Goal: Task Accomplishment & Management: Manage account settings

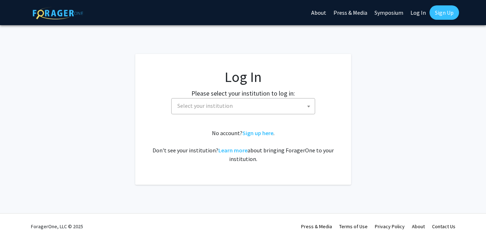
select select
click at [243, 103] on span "Select your institution" at bounding box center [245, 106] width 140 height 15
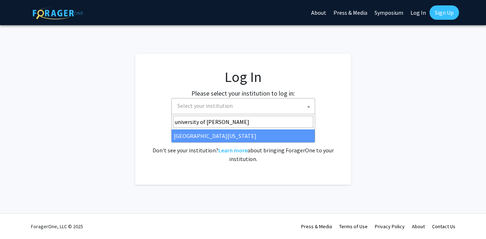
type input "university of [PERSON_NAME]"
select select "13"
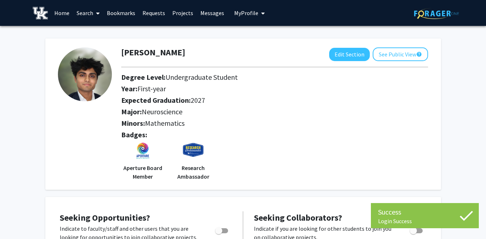
click at [87, 12] on link "Search" at bounding box center [88, 12] width 30 height 25
click at [79, 12] on link "Search" at bounding box center [88, 12] width 30 height 25
click at [80, 13] on link "Search" at bounding box center [88, 12] width 30 height 25
click at [85, 33] on span "Faculty/Staff" at bounding box center [99, 33] width 53 height 14
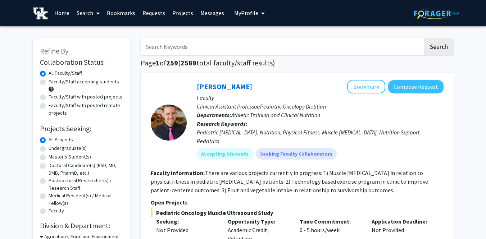
click at [202, 50] on input "Search Keywords" at bounding box center [282, 47] width 283 height 17
type input "p"
type input "psychology, sports, social work"
click at [424, 39] on button "Search" at bounding box center [439, 47] width 30 height 17
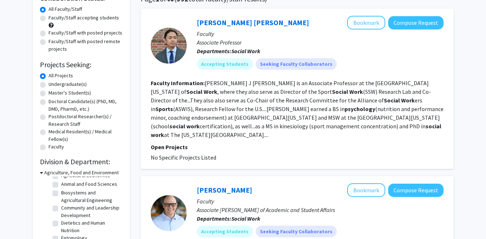
scroll to position [16, 0]
click at [86, 101] on label "Doctoral Candidate(s) (PhD, MD, DMD, PharmD, etc.)" at bounding box center [86, 105] width 74 height 15
click at [53, 101] on input "Doctoral Candidate(s) (PhD, MD, DMD, PharmD, etc.)" at bounding box center [51, 100] width 5 height 5
radio input "true"
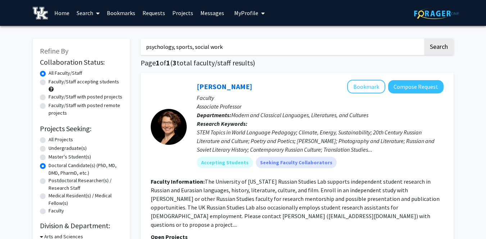
click at [223, 41] on input "psychology, sports, social work" at bounding box center [282, 47] width 283 height 17
radio input "true"
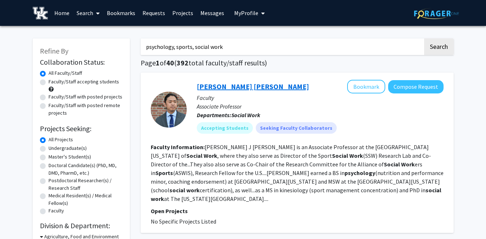
click at [238, 87] on link "[PERSON_NAME] [PERSON_NAME]" at bounding box center [253, 86] width 112 height 9
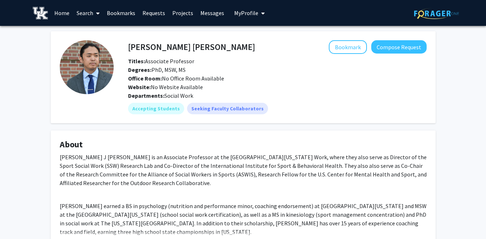
click at [152, 47] on h4 "[PERSON_NAME] [PERSON_NAME]" at bounding box center [191, 46] width 127 height 13
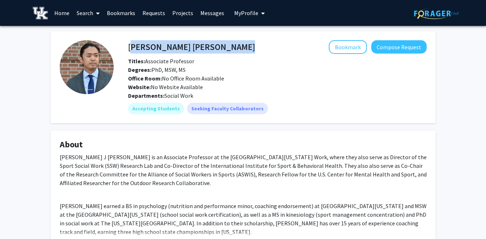
click at [152, 47] on h4 "[PERSON_NAME] [PERSON_NAME]" at bounding box center [191, 46] width 127 height 13
copy h4 "[PERSON_NAME] [PERSON_NAME]"
click at [249, 13] on span "My Profile" at bounding box center [246, 12] width 24 height 7
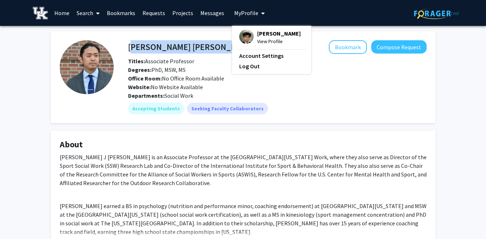
click at [246, 32] on img at bounding box center [246, 37] width 14 height 14
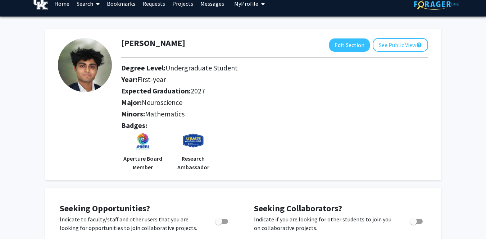
scroll to position [10, 0]
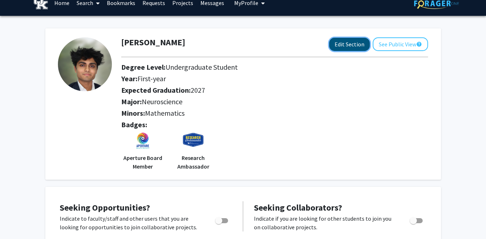
click at [342, 42] on button "Edit Section" at bounding box center [349, 44] width 41 height 13
select select "first-year"
select select "2027"
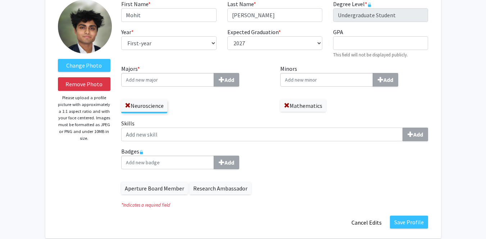
scroll to position [47, 0]
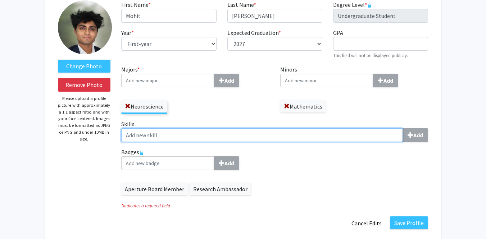
click at [138, 137] on input "Skills Add" at bounding box center [262, 136] width 282 height 14
click at [137, 136] on input "matlab" at bounding box center [262, 136] width 282 height 14
click at [137, 136] on input "MATL" at bounding box center [262, 136] width 282 height 14
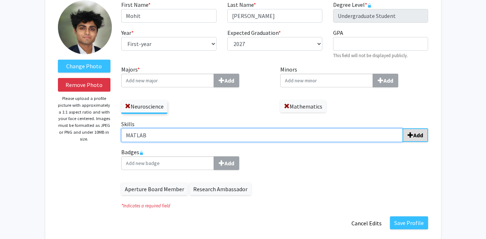
type input "MATLAB"
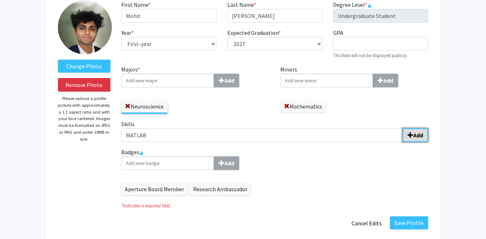
click at [409, 134] on span "submit" at bounding box center [411, 135] width 6 height 6
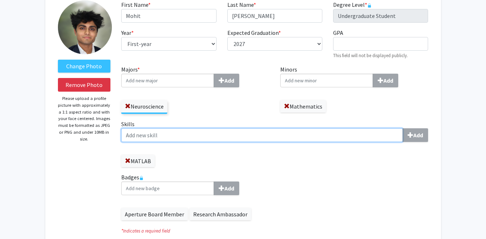
click at [360, 136] on input "Skills Add" at bounding box center [262, 136] width 282 height 14
type input "Data Analysis"
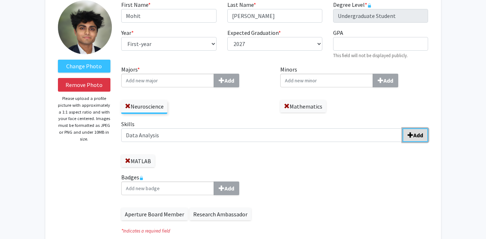
click at [419, 135] on b "Add" at bounding box center [419, 135] width 10 height 7
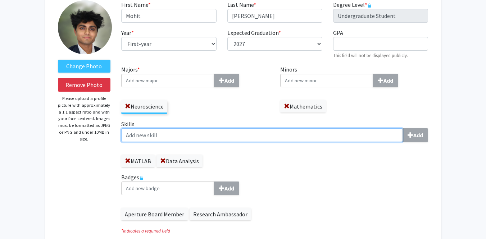
click at [359, 138] on input "Skills Add" at bounding box center [262, 136] width 282 height 14
click at [174, 138] on input "[MEDICAL_DATA] (IHC)" at bounding box center [262, 136] width 282 height 14
type input "[MEDICAL_DATA] (IHC)"
click at [210, 138] on input "[MEDICAL_DATA] (IHC)" at bounding box center [262, 136] width 282 height 14
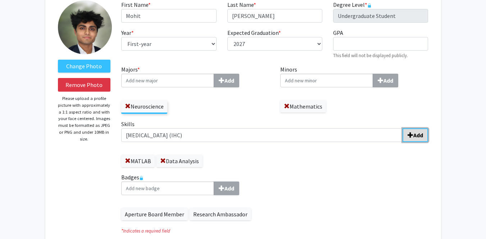
click at [419, 136] on b "Add" at bounding box center [419, 135] width 10 height 7
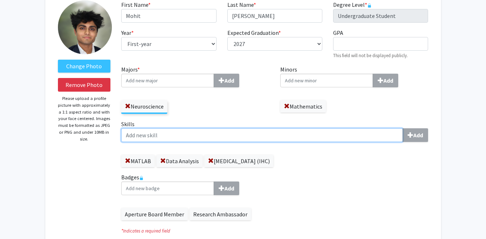
click at [291, 138] on input "Skills Add" at bounding box center [262, 136] width 282 height 14
type input "Imaging"
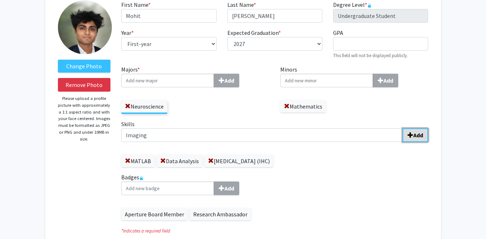
click at [417, 136] on b "Add" at bounding box center [419, 135] width 10 height 7
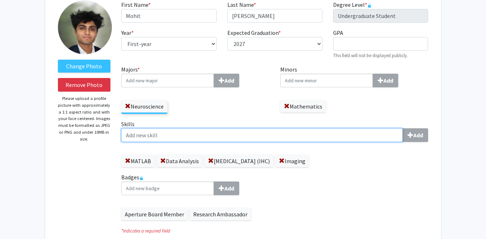
click at [325, 134] on input "Skills Add" at bounding box center [262, 136] width 282 height 14
click at [152, 136] on input "[MEDICAL_DATA]" at bounding box center [262, 136] width 282 height 14
type input "[MEDICAL_DATA]"
click at [292, 135] on input "[MEDICAL_DATA]" at bounding box center [262, 136] width 282 height 14
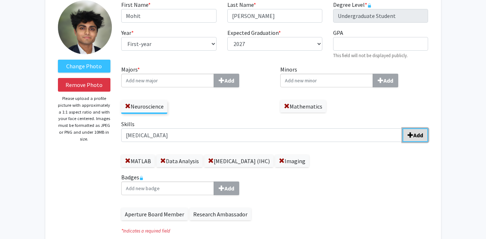
click at [418, 134] on b "Add" at bounding box center [419, 135] width 10 height 7
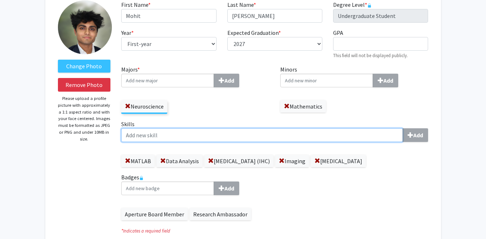
click at [363, 136] on input "Skills Add" at bounding box center [262, 136] width 282 height 14
type input "[MEDICAL_DATA]"
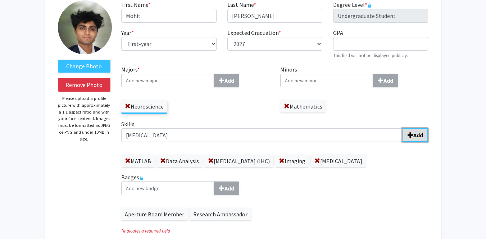
click at [414, 136] on b "Add" at bounding box center [419, 135] width 10 height 7
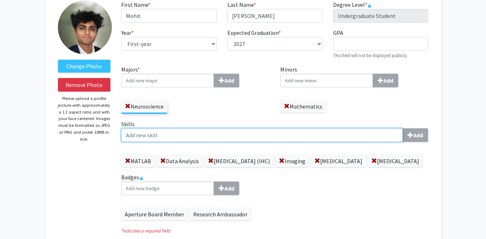
click at [366, 138] on input "Skills Add" at bounding box center [262, 136] width 282 height 14
type input "S"
type input "Animal Handling (Mice & Rats)"
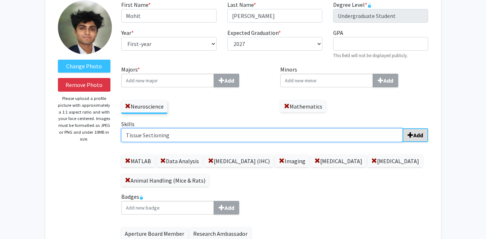
type input "Tissue Sectioning"
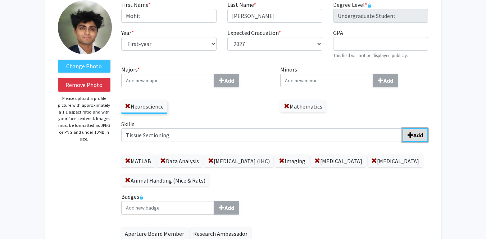
click at [413, 134] on span "submit" at bounding box center [411, 135] width 6 height 6
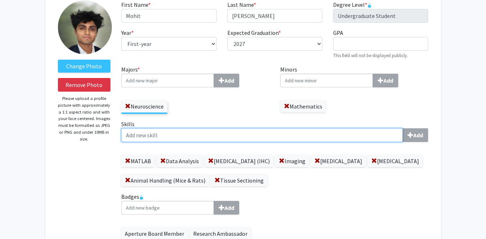
click at [352, 140] on input "Skills Add" at bounding box center [262, 136] width 282 height 14
type input "Histology"
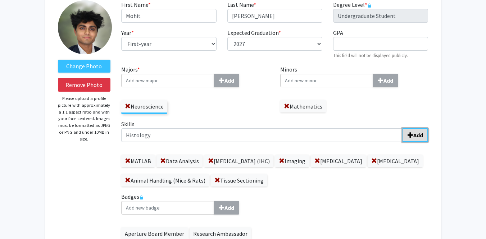
click at [420, 139] on b "Add" at bounding box center [419, 135] width 10 height 7
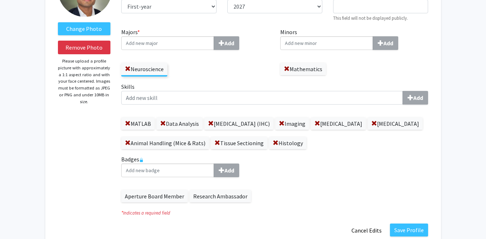
scroll to position [85, 0]
click at [161, 197] on label "Aperture Board Member" at bounding box center [154, 196] width 67 height 12
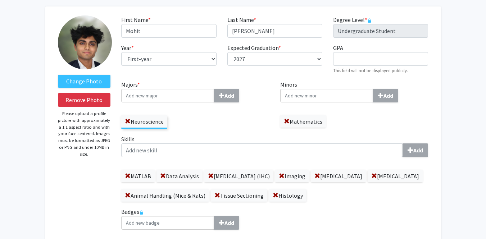
scroll to position [27, 0]
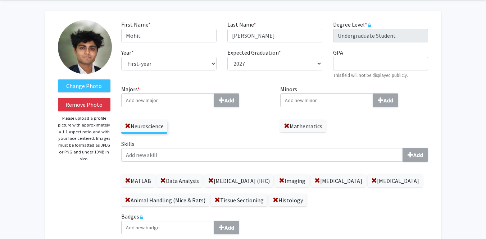
click at [173, 100] on input "Majors * Add" at bounding box center [167, 101] width 93 height 14
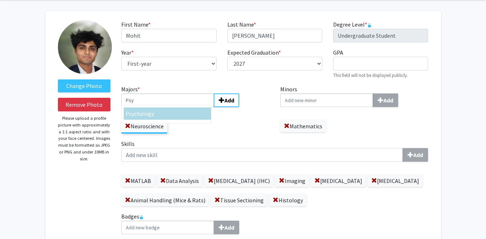
type input "Psy"
click at [168, 116] on div "Psy chology" at bounding box center [168, 113] width 84 height 9
click at [168, 107] on input "Psy" at bounding box center [167, 101] width 93 height 14
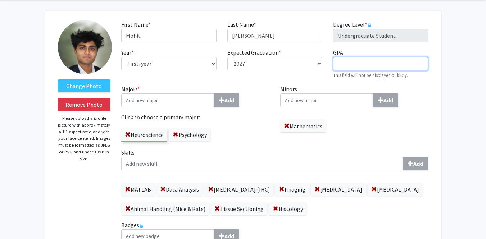
click at [357, 66] on input "GPA required" at bounding box center [380, 64] width 95 height 14
type input "4.00"
click at [304, 83] on div "First Name * required Mohit Last Name * required [PERSON_NAME] Degree Level * r…" at bounding box center [275, 52] width 318 height 65
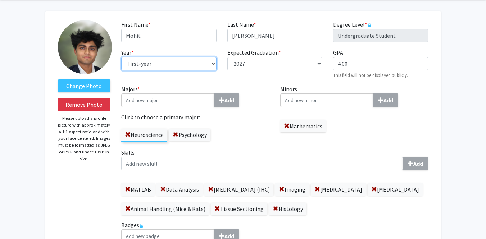
click at [202, 57] on select "--- First-year Sophomore Junior Senior Postbaccalaureate Certificate" at bounding box center [168, 64] width 95 height 14
select select "junior"
click at [200, 58] on select "--- First-year Sophomore Junior Senior Postbaccalaureate Certificate" at bounding box center [168, 64] width 95 height 14
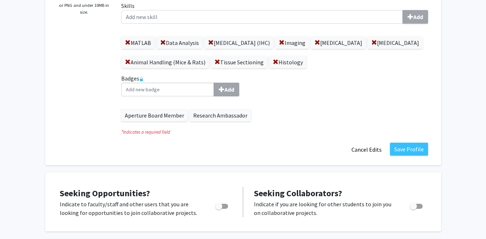
scroll to position [168, 0]
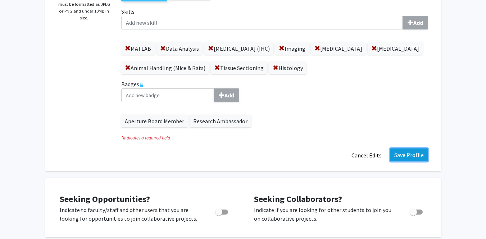
click at [406, 155] on button "Save Profile" at bounding box center [409, 155] width 38 height 13
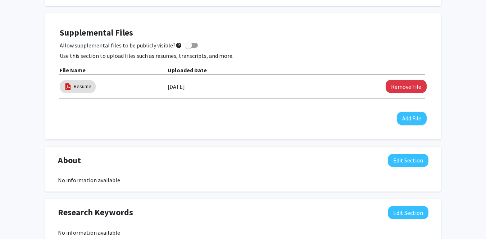
scroll to position [294, 0]
click at [396, 82] on button "Remove File" at bounding box center [406, 86] width 41 height 13
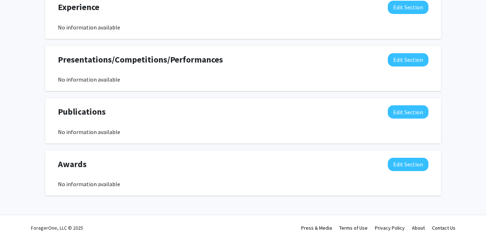
scroll to position [541, 0]
